Goal: Check status: Check status

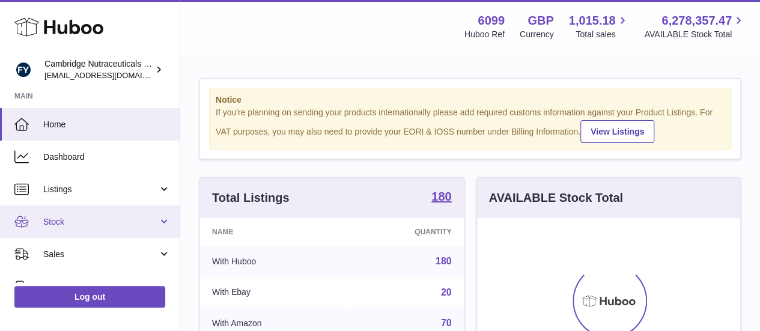
scroll to position [187, 263]
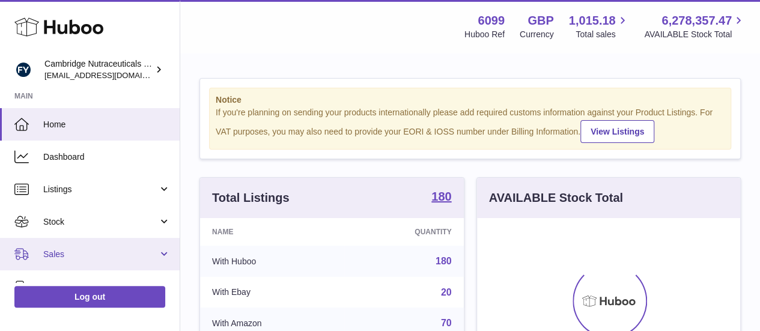
click at [89, 255] on span "Sales" at bounding box center [100, 254] width 115 height 11
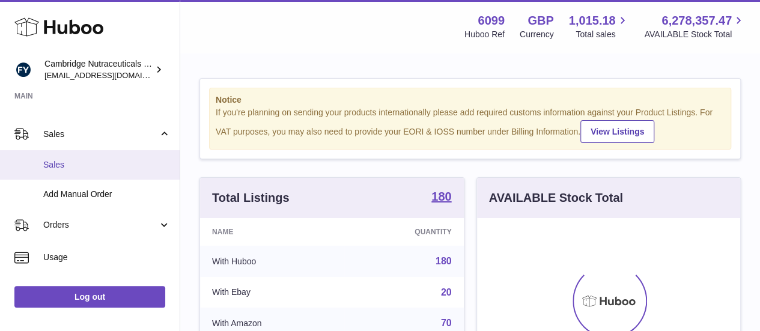
click at [79, 164] on span "Sales" at bounding box center [106, 164] width 127 height 11
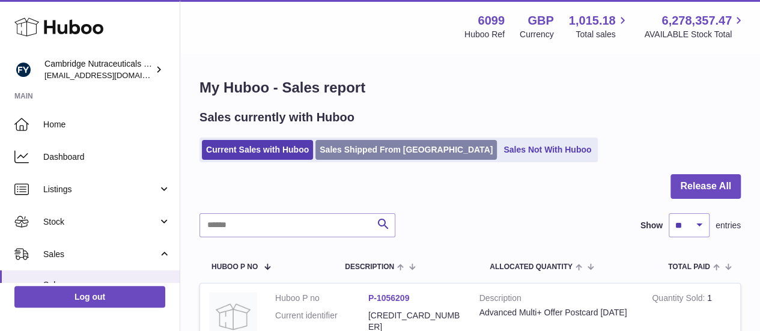
click at [351, 148] on link "Sales Shipped From [GEOGRAPHIC_DATA]" at bounding box center [405, 150] width 181 height 20
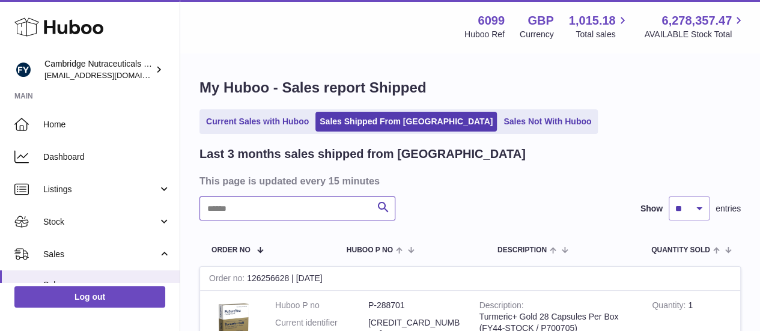
click at [269, 204] on input "text" at bounding box center [297, 208] width 196 height 24
paste input "********"
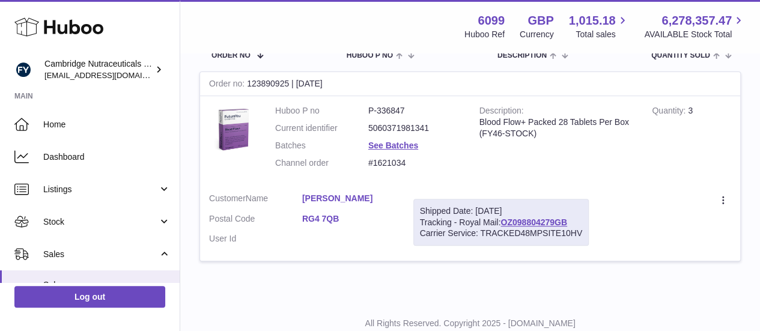
scroll to position [233, 0]
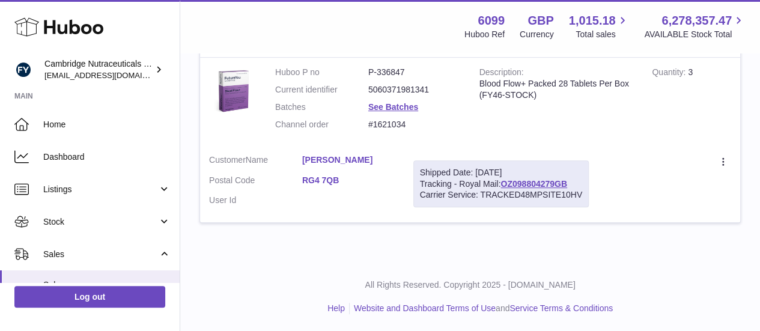
drag, startPoint x: 297, startPoint y: 159, endPoint x: 363, endPoint y: 160, distance: 66.1
click at [363, 160] on dl "Customer Name Marilyn Stubbs Postal Code RG4 7QB User Id" at bounding box center [302, 183] width 186 height 58
drag, startPoint x: 297, startPoint y: 183, endPoint x: 344, endPoint y: 186, distance: 46.9
click at [344, 186] on dl "Customer Name Marilyn Stubbs Postal Code RG4 7QB User Id" at bounding box center [302, 183] width 186 height 58
copy dl "RG4 7QB"
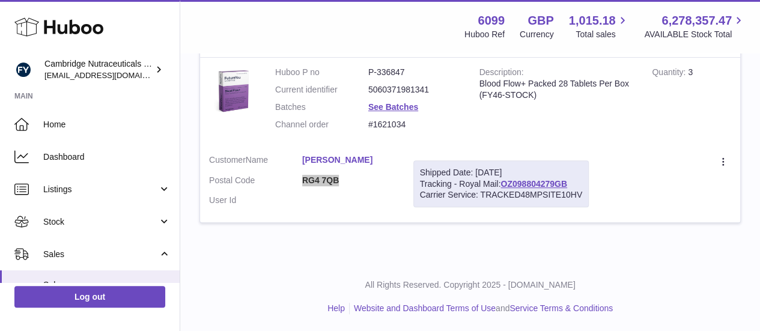
scroll to position [0, 0]
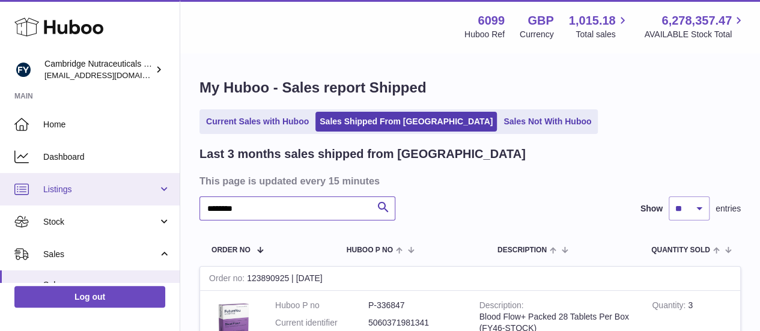
drag, startPoint x: 261, startPoint y: 210, endPoint x: 68, endPoint y: 186, distance: 194.3
click at [68, 186] on div "Huboo Cambridge Nutraceuticals Ltd internalAdmin-6099@internal.huboo.com Main H…" at bounding box center [380, 282] width 760 height 565
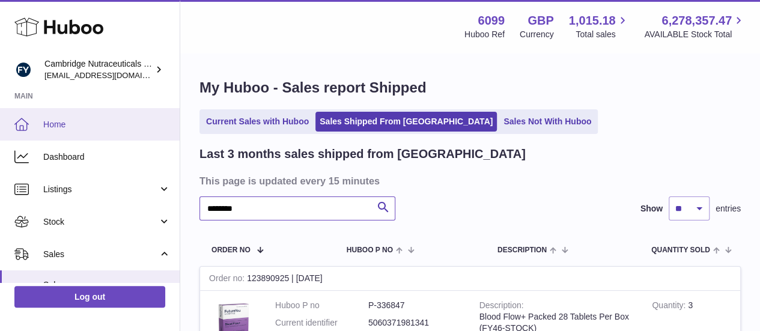
paste input "text"
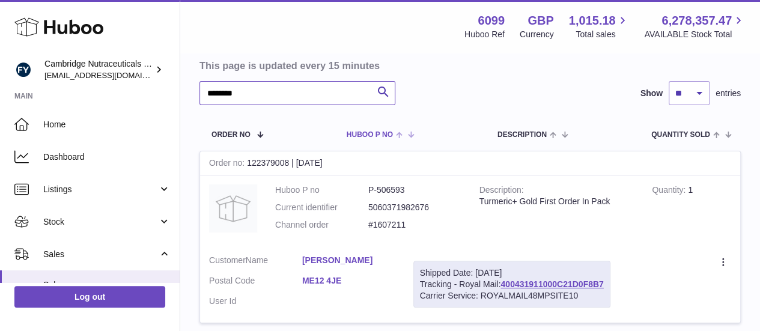
scroll to position [180, 0]
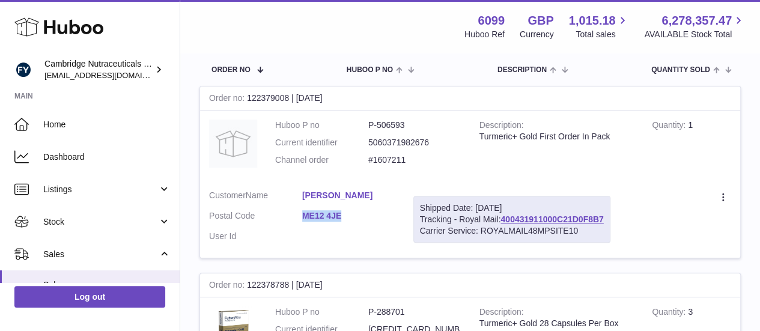
drag, startPoint x: 297, startPoint y: 212, endPoint x: 345, endPoint y: 220, distance: 48.7
click at [345, 220] on dl "Customer Name Jill Bradley Postal Code ME12 4JE User Id" at bounding box center [302, 219] width 186 height 58
copy dl "ME12 4JE"
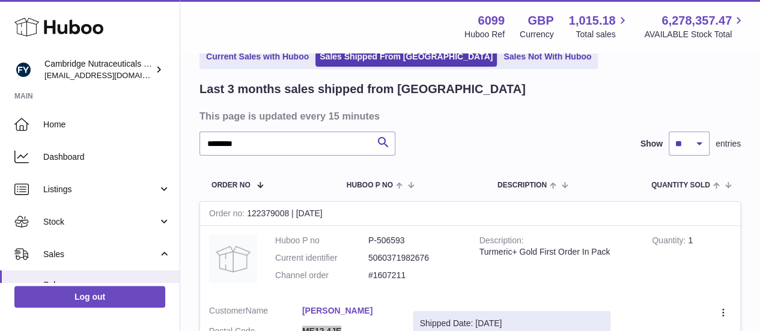
scroll to position [0, 0]
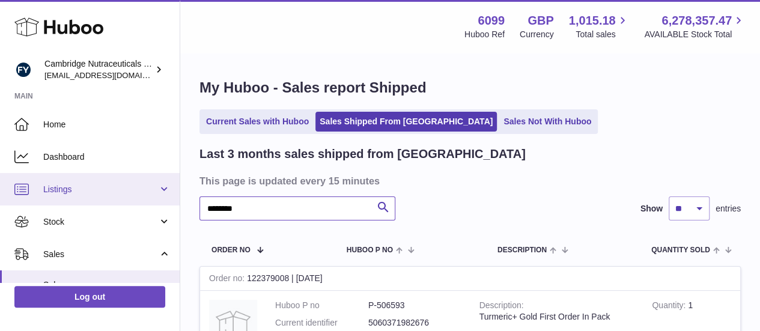
drag, startPoint x: 207, startPoint y: 211, endPoint x: 19, endPoint y: 193, distance: 188.3
paste input "****"
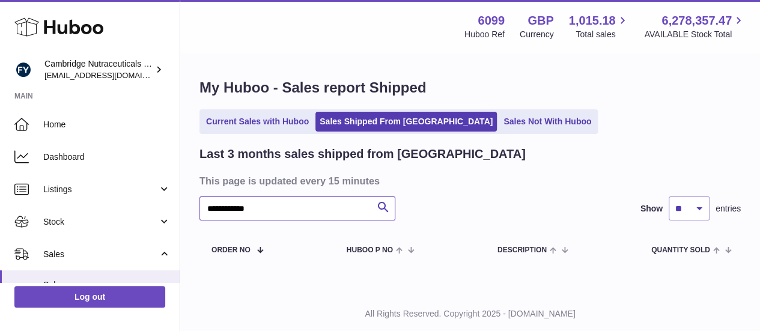
click at [275, 208] on input "**********" at bounding box center [297, 208] width 196 height 24
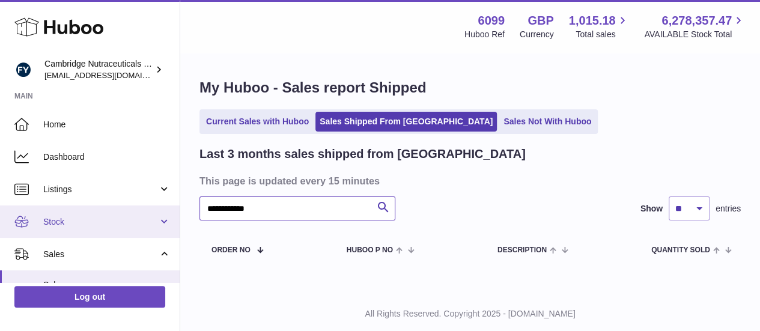
drag, startPoint x: 280, startPoint y: 207, endPoint x: 113, endPoint y: 208, distance: 167.0
click at [113, 208] on div "Huboo Cambridge Nutraceuticals Ltd internalAdmin-6099@internal.huboo.com Main H…" at bounding box center [380, 180] width 760 height 361
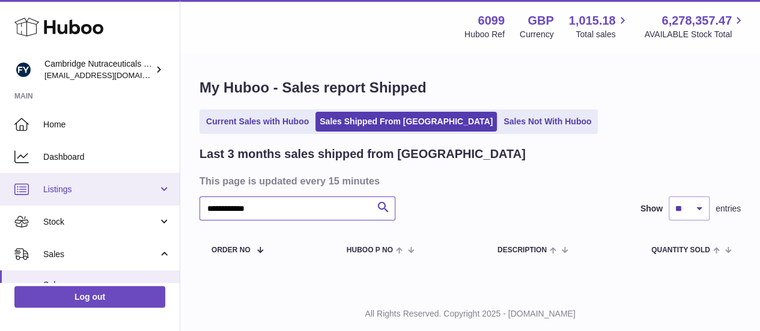
paste input "text"
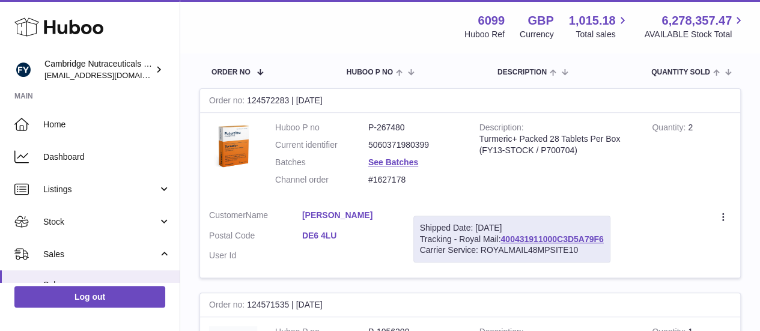
scroll to position [180, 0]
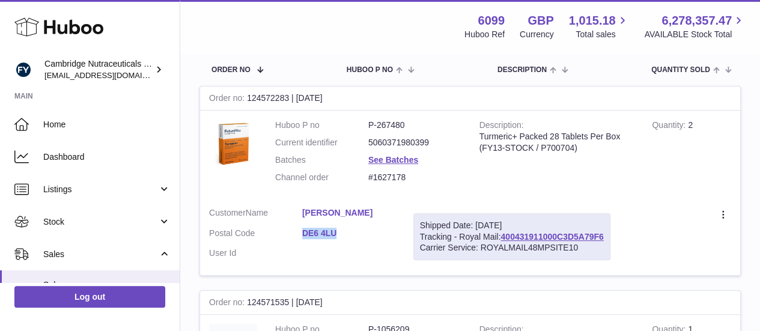
drag, startPoint x: 287, startPoint y: 236, endPoint x: 338, endPoint y: 240, distance: 51.2
click at [338, 240] on dl "Customer Name Mark kelsey Postal Code DE6 4LU User Id" at bounding box center [302, 236] width 186 height 58
copy dl "DE6 4LU"
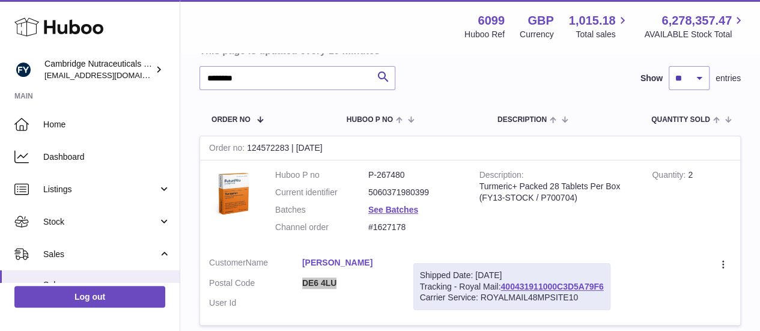
scroll to position [60, 0]
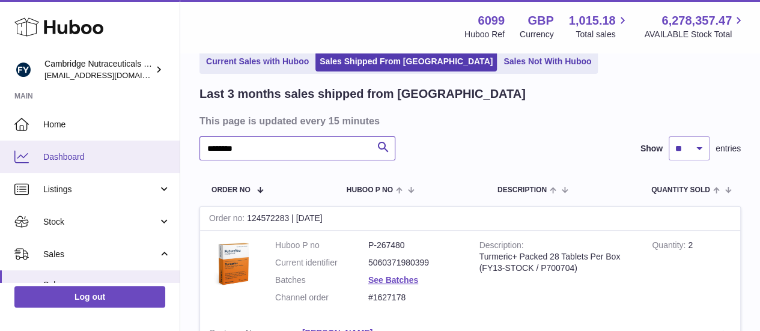
drag, startPoint x: 269, startPoint y: 149, endPoint x: 44, endPoint y: 150, distance: 224.7
click at [44, 150] on div "Huboo Cambridge Nutraceuticals Ltd internalAdmin-6099@internal.huboo.com Main H…" at bounding box center [380, 322] width 760 height 764
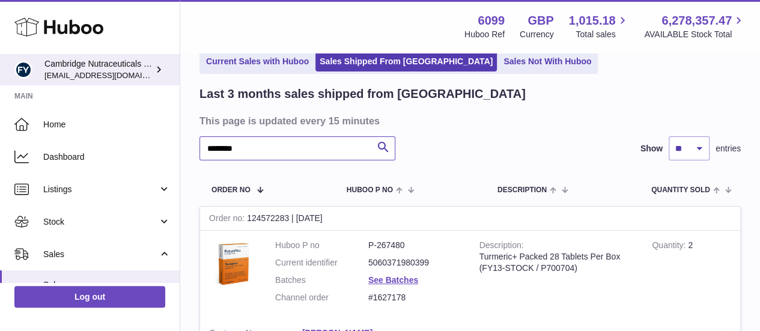
paste input "text"
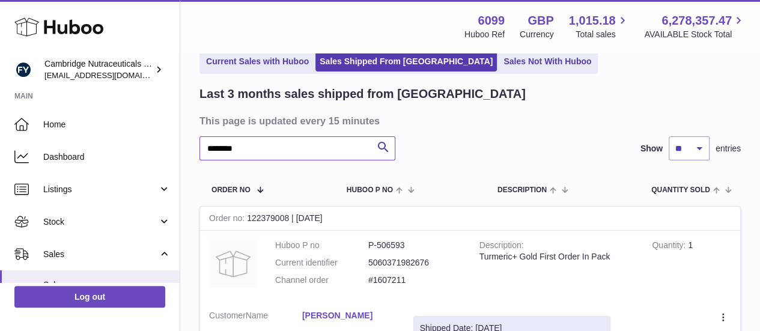
scroll to position [120, 0]
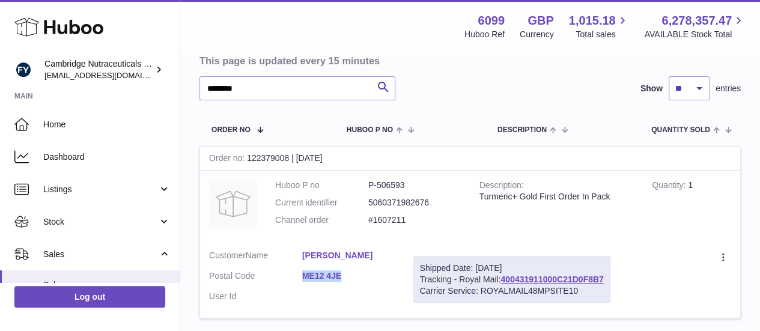
drag, startPoint x: 282, startPoint y: 282, endPoint x: 340, endPoint y: 282, distance: 57.7
click at [340, 282] on dl "Customer Name Jill Bradley Postal Code ME12 4JE User Id" at bounding box center [302, 279] width 186 height 58
copy dl "ME12 4JE"
drag, startPoint x: 284, startPoint y: 88, endPoint x: 8, endPoint y: 88, distance: 275.8
click at [26, 88] on div "Huboo Cambridge Nutraceuticals Ltd internalAdmin-6099@internal.huboo.com Main H…" at bounding box center [380, 262] width 760 height 764
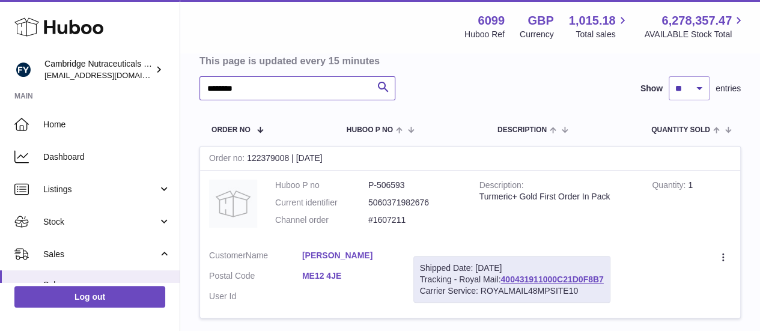
paste input "text"
type input "********"
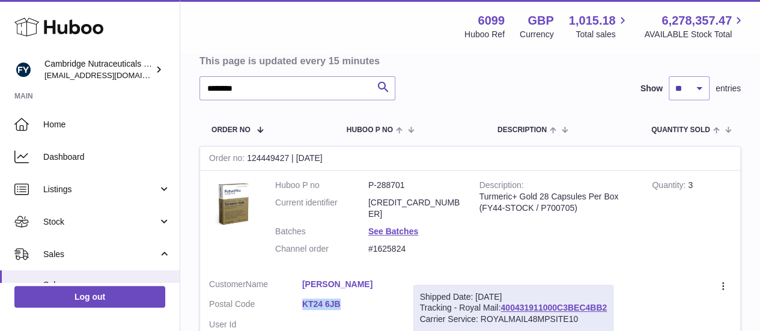
drag, startPoint x: 282, startPoint y: 294, endPoint x: 340, endPoint y: 296, distance: 58.3
click at [340, 296] on dl "Customer Name Gary Stevens Postal Code KT24 6JB User Id" at bounding box center [302, 308] width 186 height 58
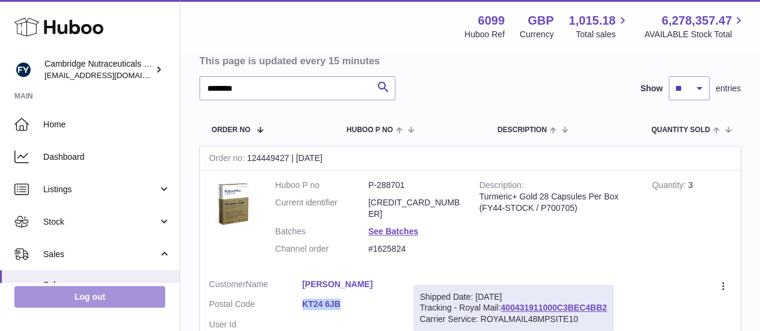
copy dl "KT24 6JB"
